Goal: Transaction & Acquisition: Obtain resource

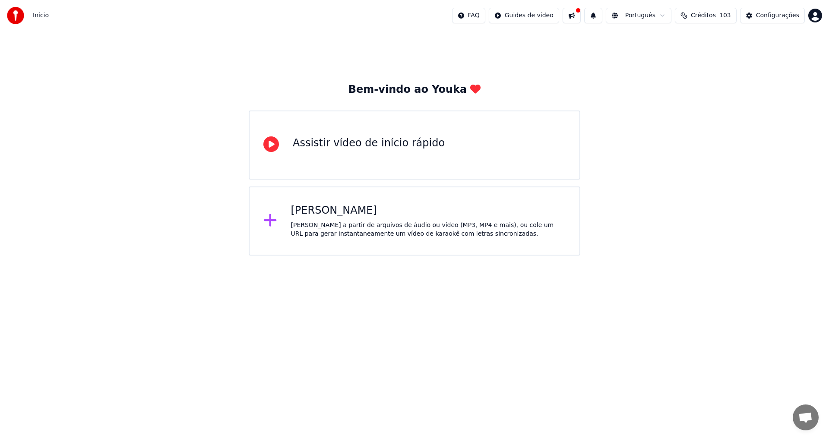
click at [325, 222] on div "[PERSON_NAME] a partir de arquivos de áudio ou vídeo (MP3, MP4 e mais), ou cole…" at bounding box center [428, 229] width 275 height 17
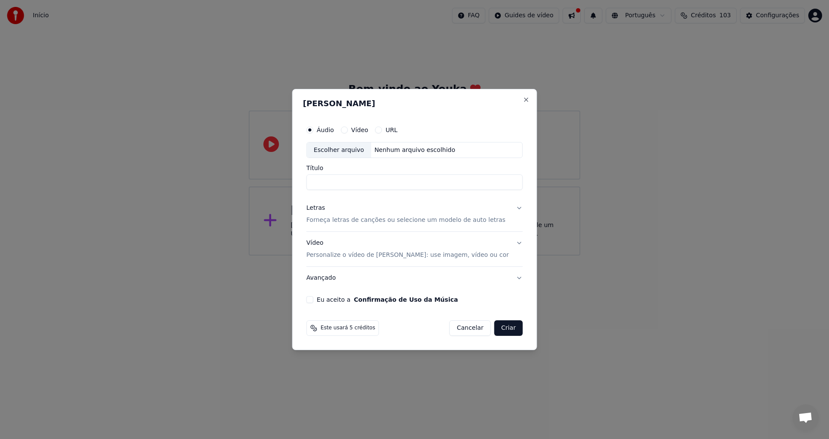
click at [410, 151] on div "Nenhum arquivo escolhido" at bounding box center [415, 150] width 88 height 9
click at [345, 151] on div "Escolher arquivo" at bounding box center [339, 150] width 64 height 16
click at [382, 131] on button "URL" at bounding box center [378, 129] width 7 height 7
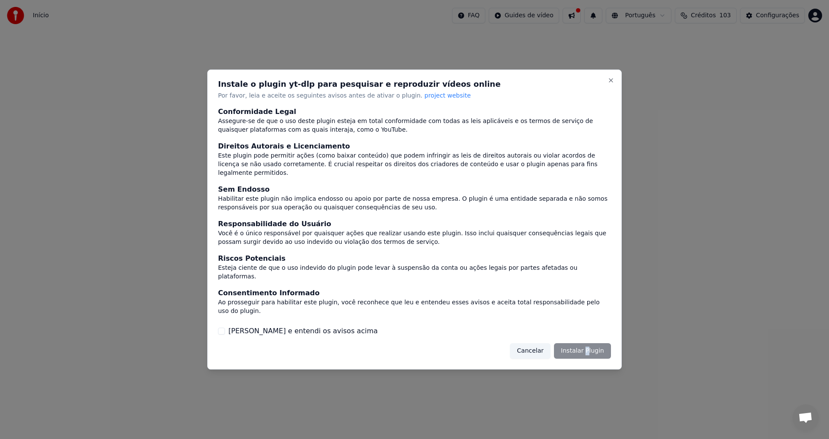
click at [588, 343] on div "Cancelar Instalar Plugin" at bounding box center [560, 351] width 101 height 16
click at [574, 343] on div "Cancelar Instalar Plugin" at bounding box center [560, 351] width 101 height 16
click at [590, 343] on div "Cancelar Instalar Plugin" at bounding box center [560, 351] width 101 height 16
click at [589, 343] on div "Cancelar Instalar Plugin" at bounding box center [560, 351] width 101 height 16
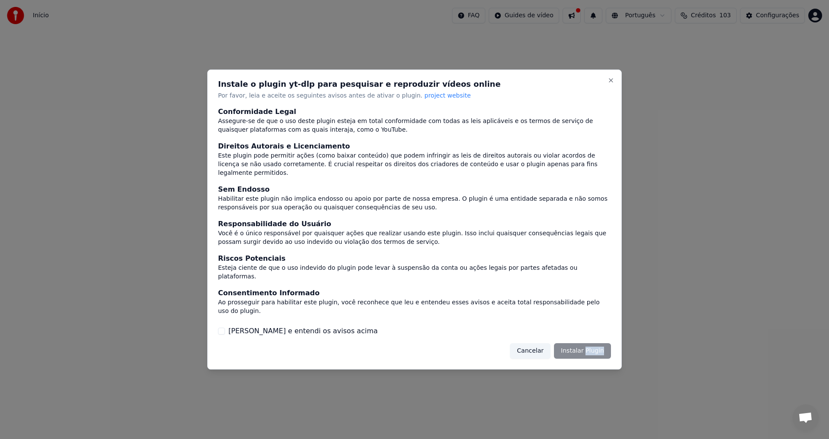
click at [224, 328] on button "[PERSON_NAME] e entendi os avisos acima" at bounding box center [221, 331] width 7 height 7
click at [584, 343] on button "Instalar Plugin" at bounding box center [582, 351] width 57 height 16
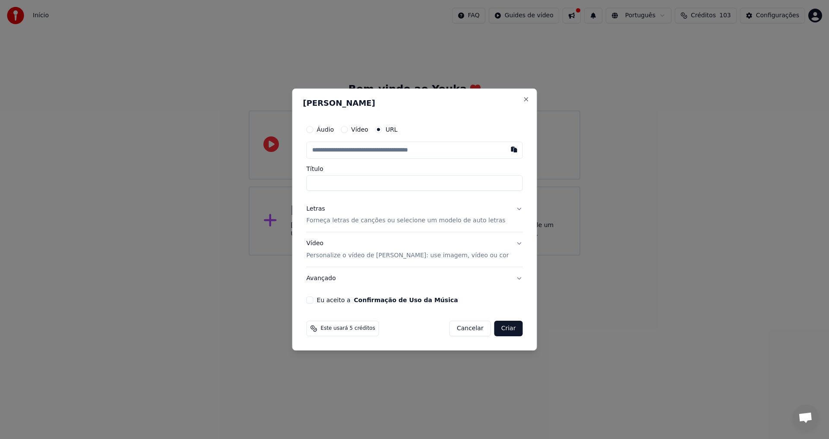
paste input "**********"
type input "**********"
click at [495, 330] on button "Criar" at bounding box center [508, 329] width 28 height 16
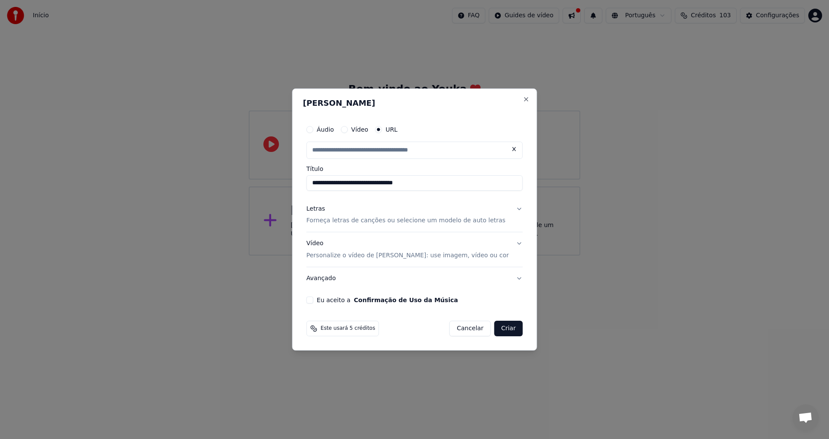
type input "**********"
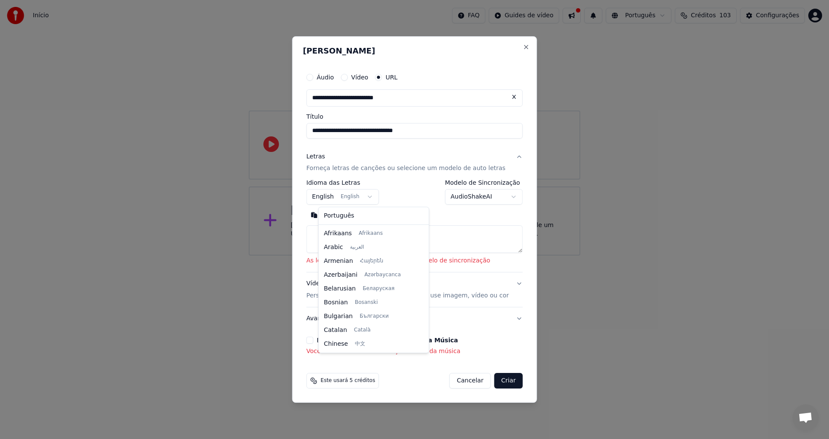
click at [377, 197] on body "**********" at bounding box center [414, 127] width 829 height 255
select select "**"
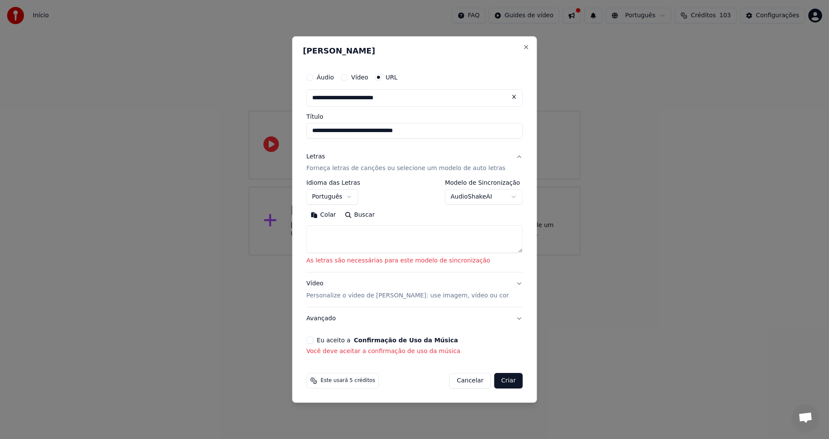
click at [372, 217] on button "Buscar" at bounding box center [359, 215] width 39 height 14
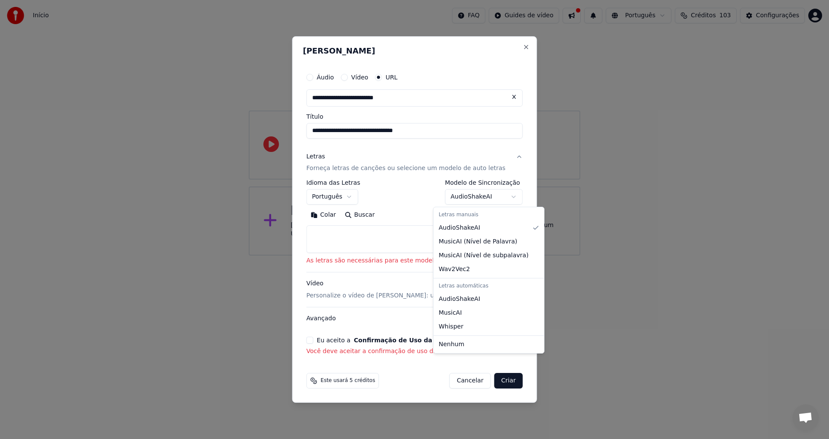
click at [500, 198] on body "**********" at bounding box center [414, 127] width 829 height 255
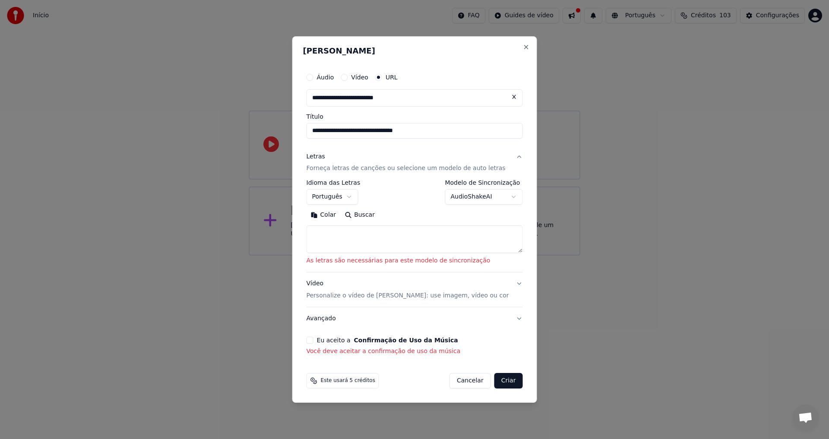
click at [313, 342] on button "Eu aceito a Confirmação de Uso da Música" at bounding box center [309, 340] width 7 height 7
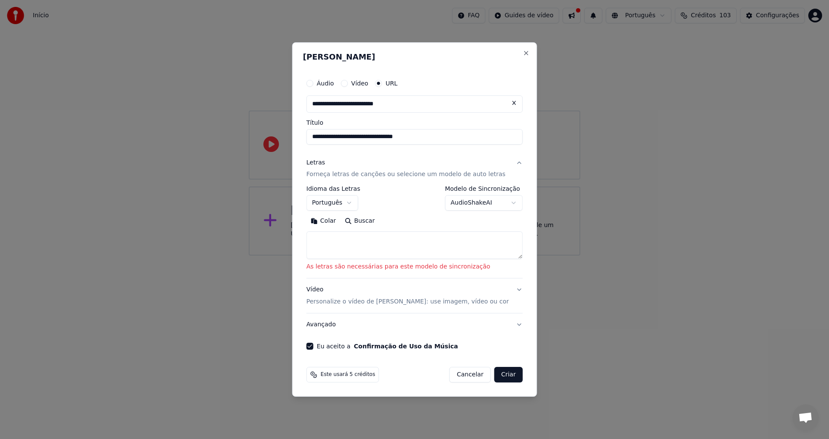
click at [345, 246] on textarea at bounding box center [414, 246] width 216 height 28
paste textarea "**********"
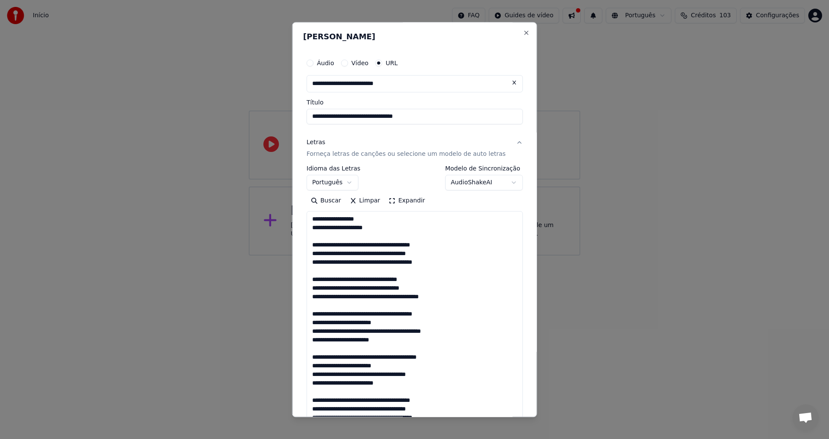
scroll to position [511, 0]
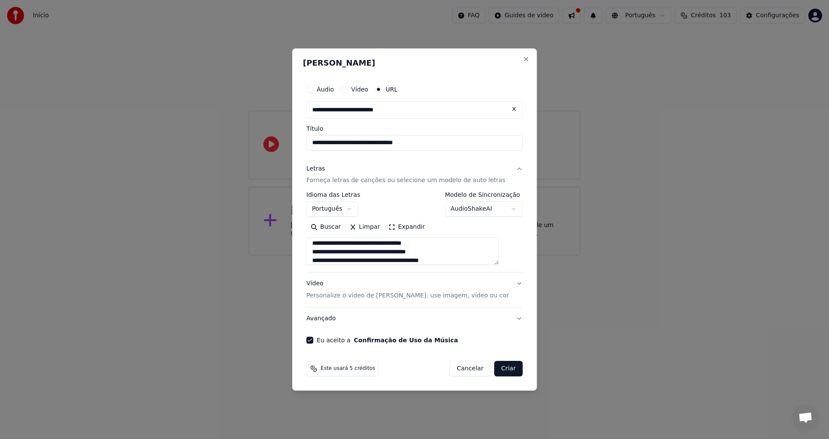
type textarea "**********"
click at [497, 368] on button "Criar" at bounding box center [508, 369] width 28 height 16
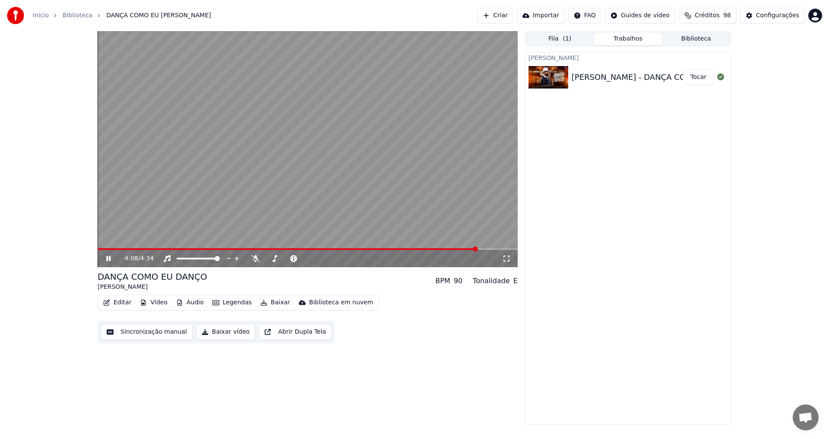
click at [108, 249] on span at bounding box center [288, 249] width 380 height 2
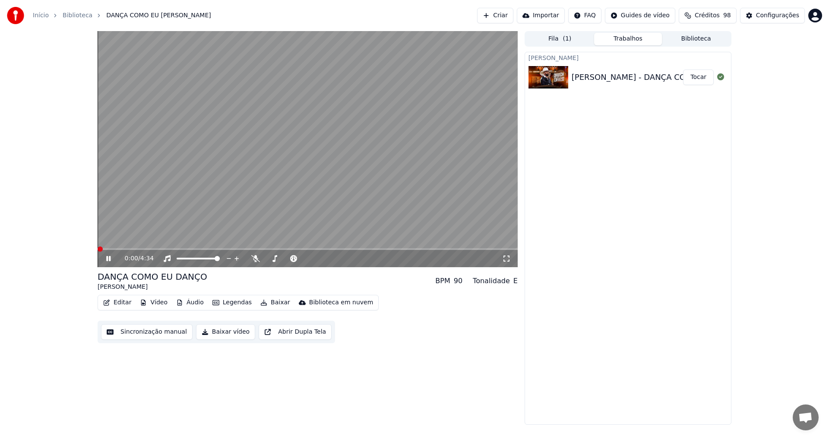
click at [98, 246] on span at bounding box center [100, 248] width 5 height 5
click at [255, 258] on icon at bounding box center [255, 258] width 9 height 7
click at [254, 259] on icon at bounding box center [255, 258] width 9 height 7
click at [255, 255] on icon at bounding box center [255, 258] width 9 height 7
click at [255, 257] on icon at bounding box center [255, 258] width 5 height 7
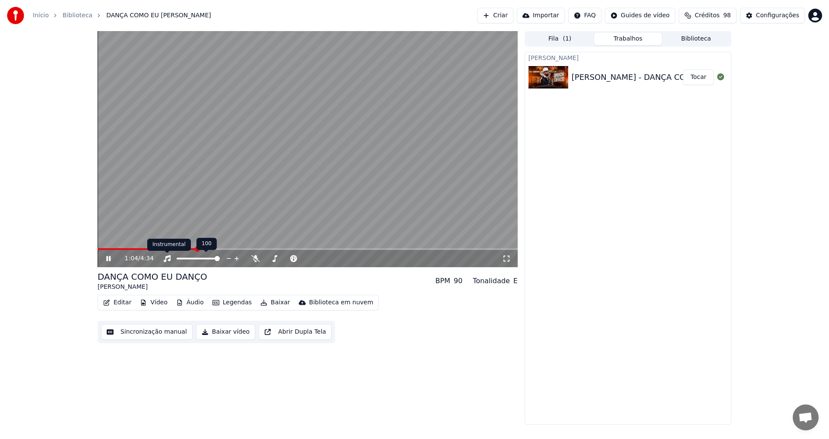
click at [168, 258] on icon at bounding box center [167, 258] width 9 height 7
click at [72, 16] on link "Biblioteca" at bounding box center [78, 15] width 30 height 9
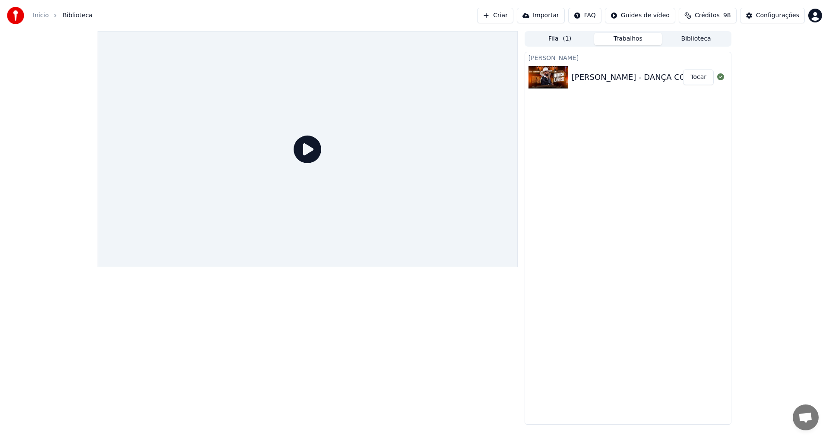
click at [41, 16] on link "Início" at bounding box center [41, 15] width 16 height 9
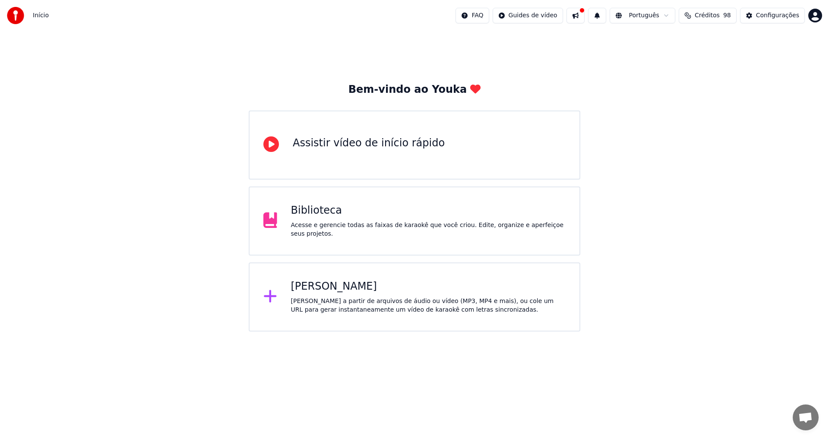
click at [302, 217] on div "Biblioteca" at bounding box center [428, 211] width 275 height 14
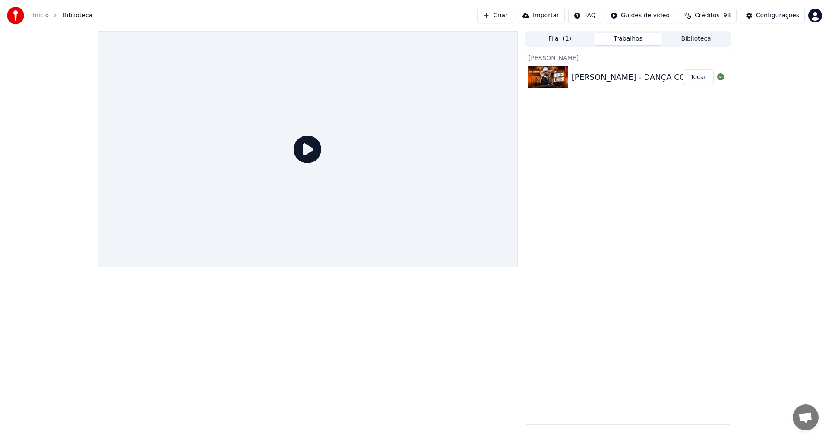
drag, startPoint x: 306, startPoint y: 151, endPoint x: 329, endPoint y: 151, distance: 23.3
click at [306, 151] on icon at bounding box center [307, 149] width 28 height 28
click at [632, 76] on div "[PERSON_NAME] - DANÇA COMO EU DANÇO" at bounding box center [656, 77] width 171 height 12
click at [700, 77] on button "Tocar" at bounding box center [698, 77] width 31 height 16
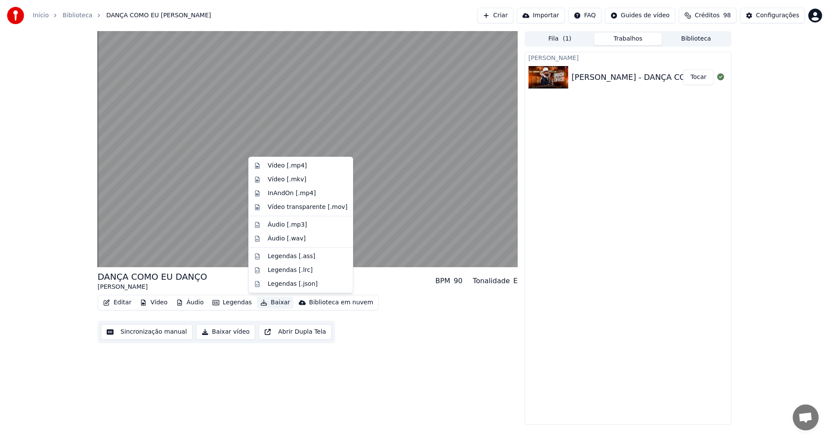
click at [270, 305] on button "Baixar" at bounding box center [275, 302] width 37 height 12
click at [279, 165] on div "Vídeo [.mp4]" at bounding box center [287, 165] width 39 height 9
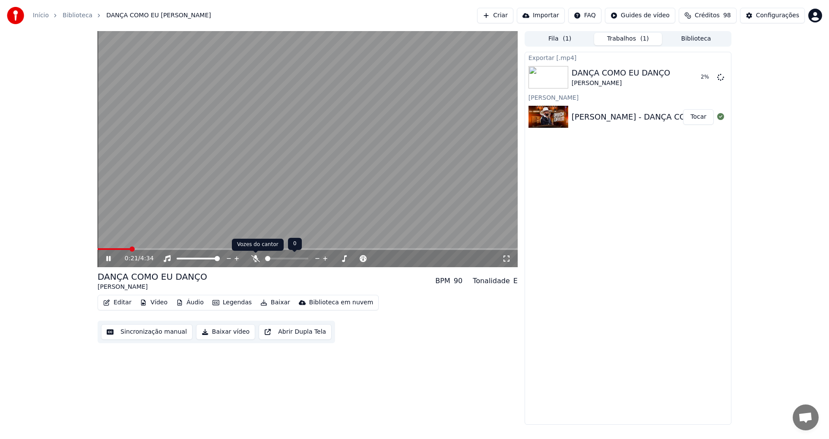
click at [255, 258] on icon at bounding box center [255, 258] width 9 height 7
click at [256, 259] on icon at bounding box center [255, 258] width 5 height 7
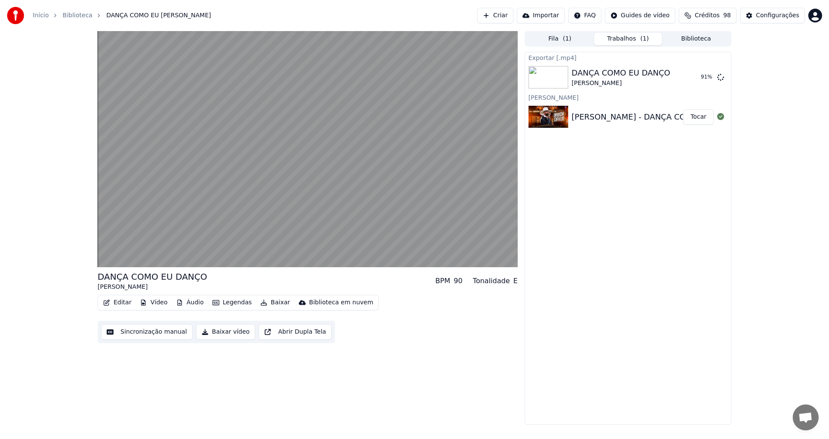
click at [230, 304] on button "Legendas" at bounding box center [232, 302] width 46 height 12
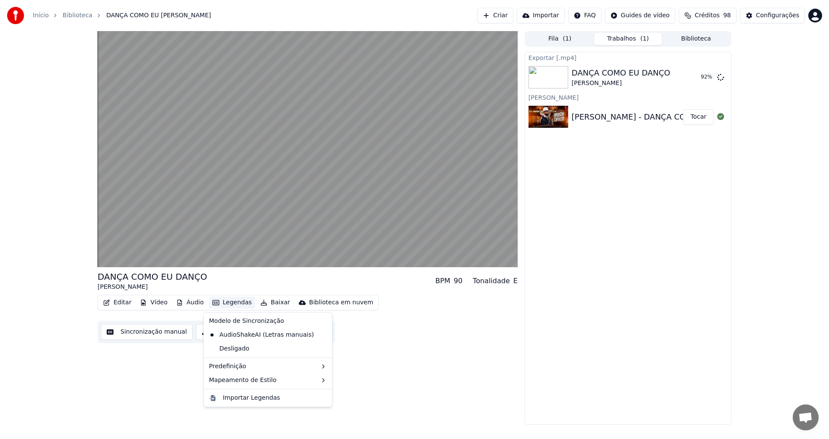
click at [230, 304] on button "Legendas" at bounding box center [232, 302] width 46 height 12
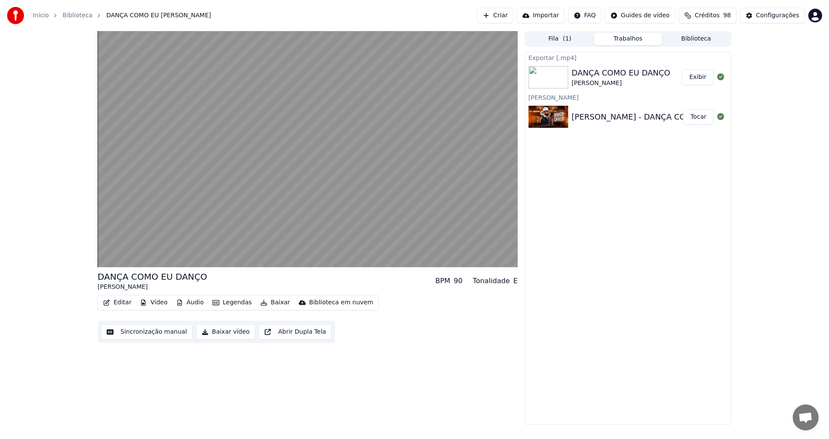
click at [696, 76] on button "Exibir" at bounding box center [697, 77] width 32 height 16
